Goal: Task Accomplishment & Management: Complete application form

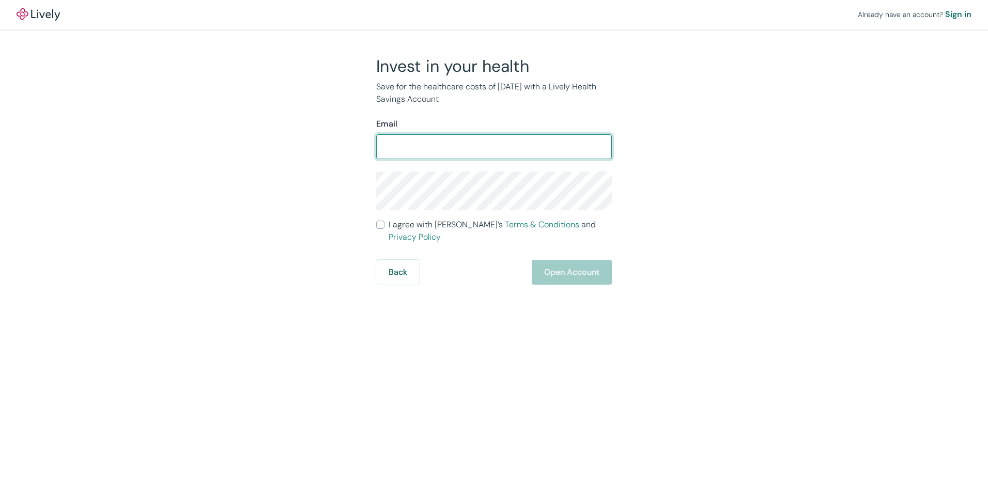
click at [439, 146] on input "Email" at bounding box center [494, 146] width 236 height 21
type input "[PERSON_NAME][EMAIL_ADDRESS][PERSON_NAME][DOMAIN_NAME]"
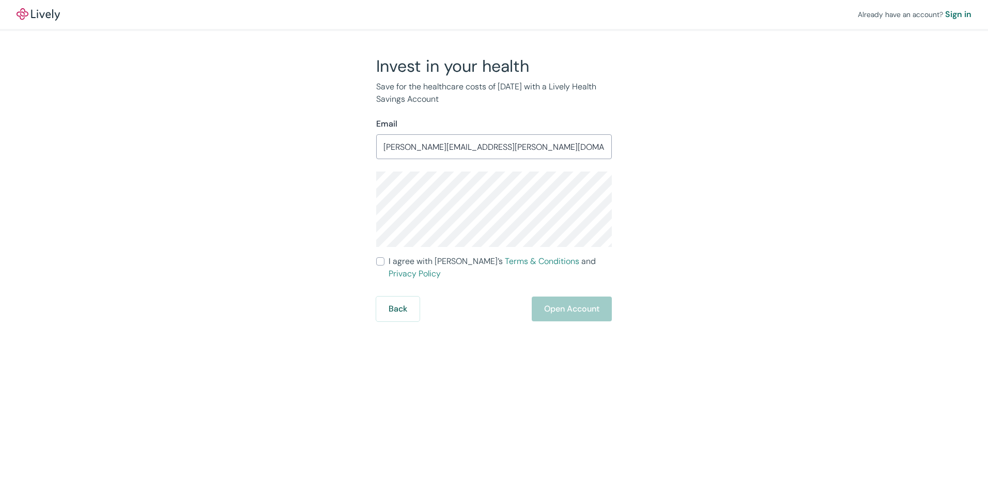
click at [584, 297] on div "Back Open Account" at bounding box center [494, 309] width 236 height 25
click at [578, 300] on div "Back Open Account" at bounding box center [494, 309] width 236 height 25
click at [495, 334] on div "Already have an account? Sign in Invest in your health Save for the healthcare …" at bounding box center [494, 248] width 988 height 497
click at [383, 261] on input "I agree with Lively’s Terms & Conditions and Privacy Policy" at bounding box center [380, 261] width 8 height 8
checkbox input "true"
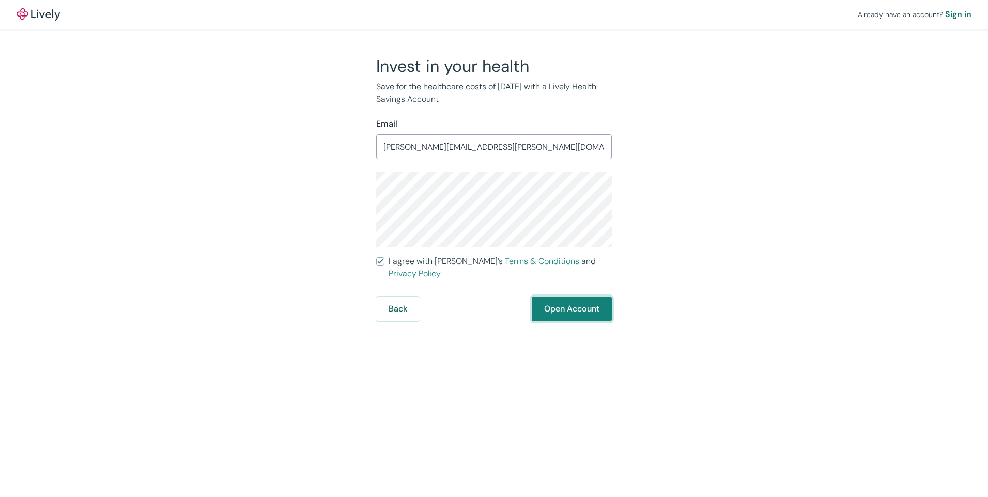
click at [566, 300] on button "Open Account" at bounding box center [572, 309] width 80 height 25
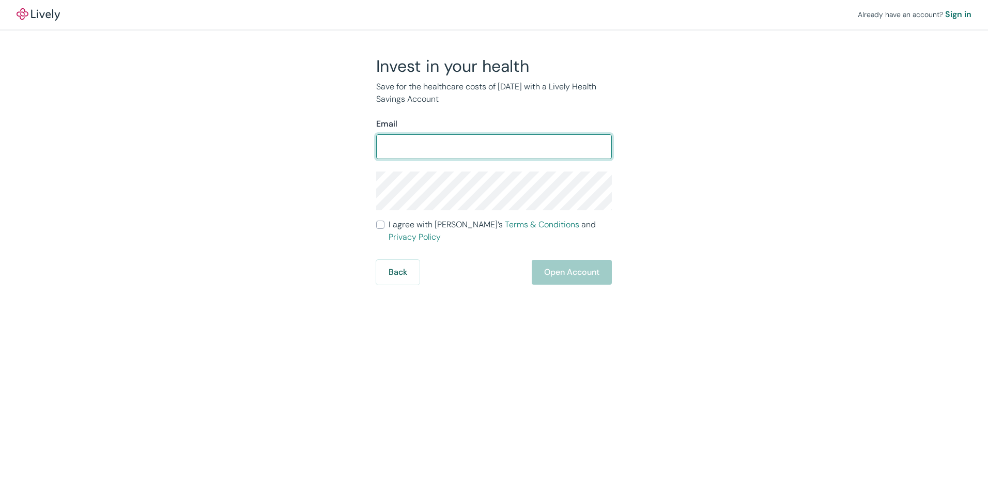
click at [437, 145] on input "Email" at bounding box center [494, 146] width 236 height 21
type input "[PERSON_NAME][EMAIL_ADDRESS][PERSON_NAME][DOMAIN_NAME]"
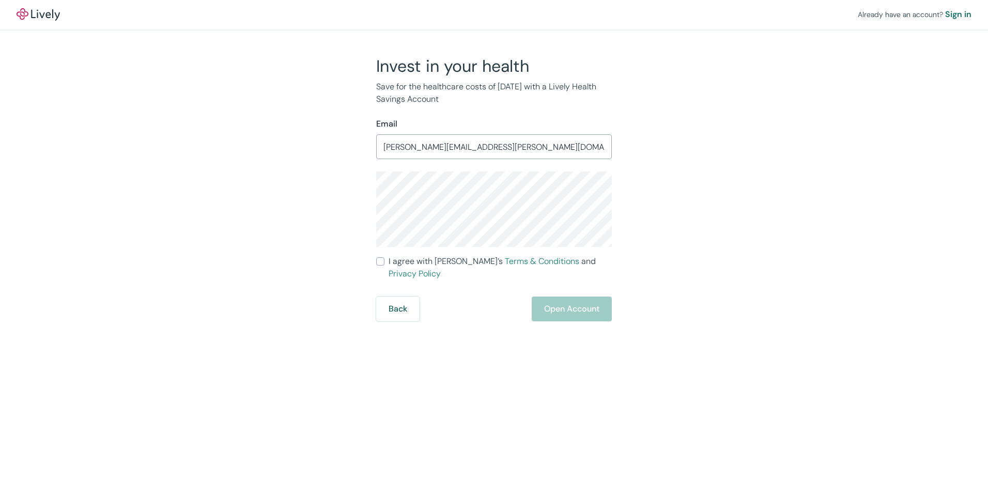
click at [378, 260] on input "I agree with Lively’s Terms & Conditions and Privacy Policy" at bounding box center [380, 261] width 8 height 8
checkbox input "true"
click at [559, 297] on button "Open Account" at bounding box center [572, 309] width 80 height 25
